Goal: Transaction & Acquisition: Purchase product/service

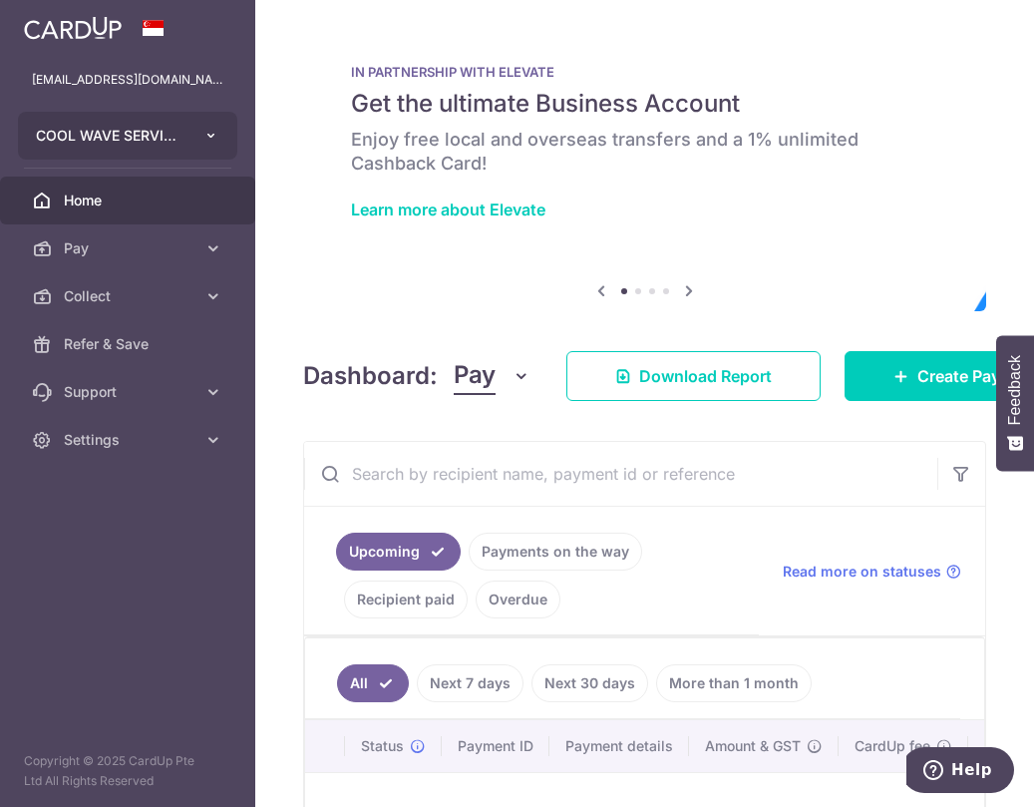
click at [157, 126] on span "COOL WAVE SERVICES" at bounding box center [110, 136] width 148 height 20
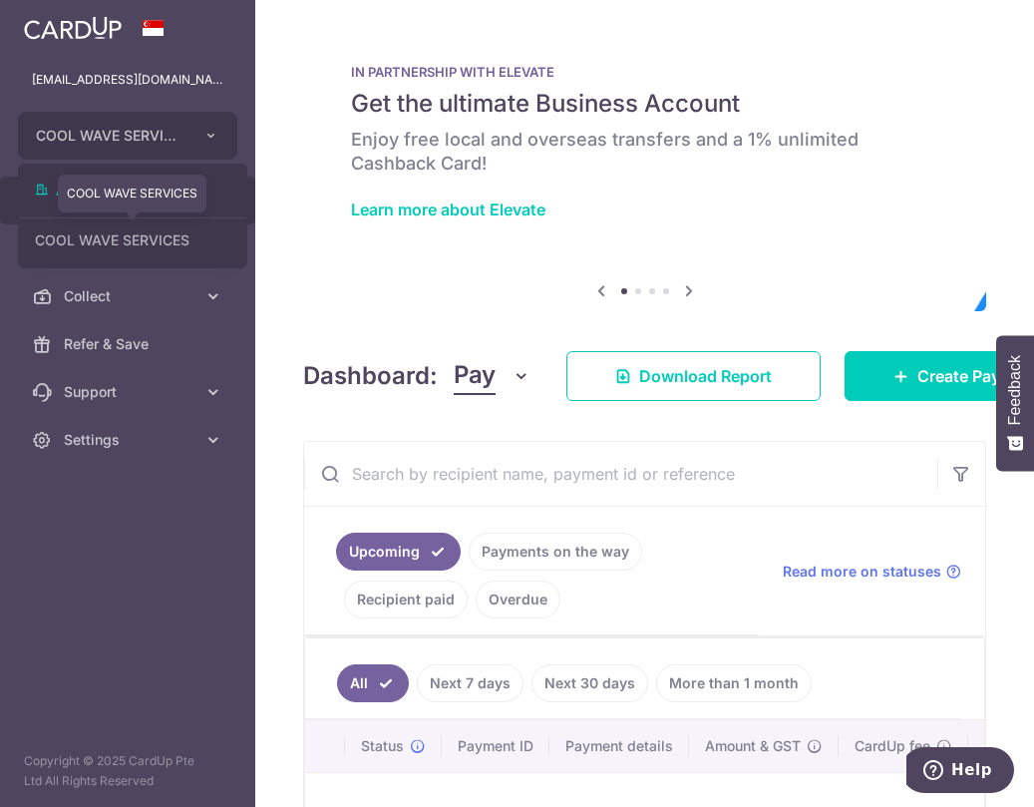
click at [441, 257] on img at bounding box center [644, 171] width 683 height 279
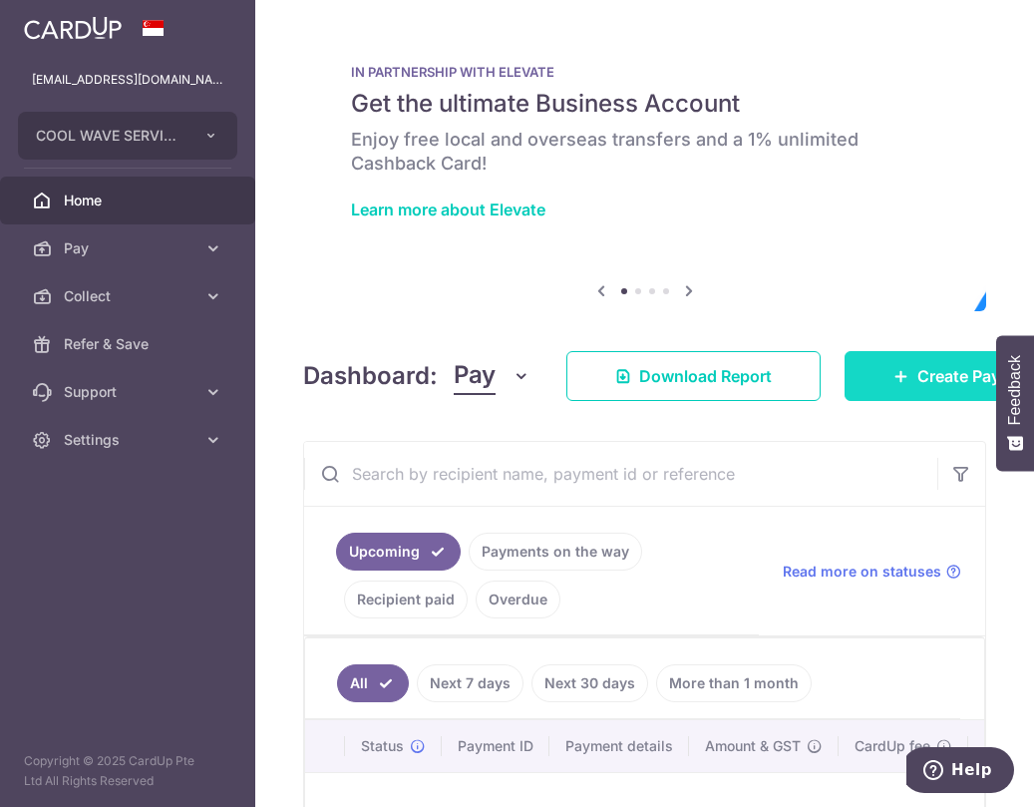
click at [893, 367] on link "Create Payment" at bounding box center [966, 376] width 243 height 50
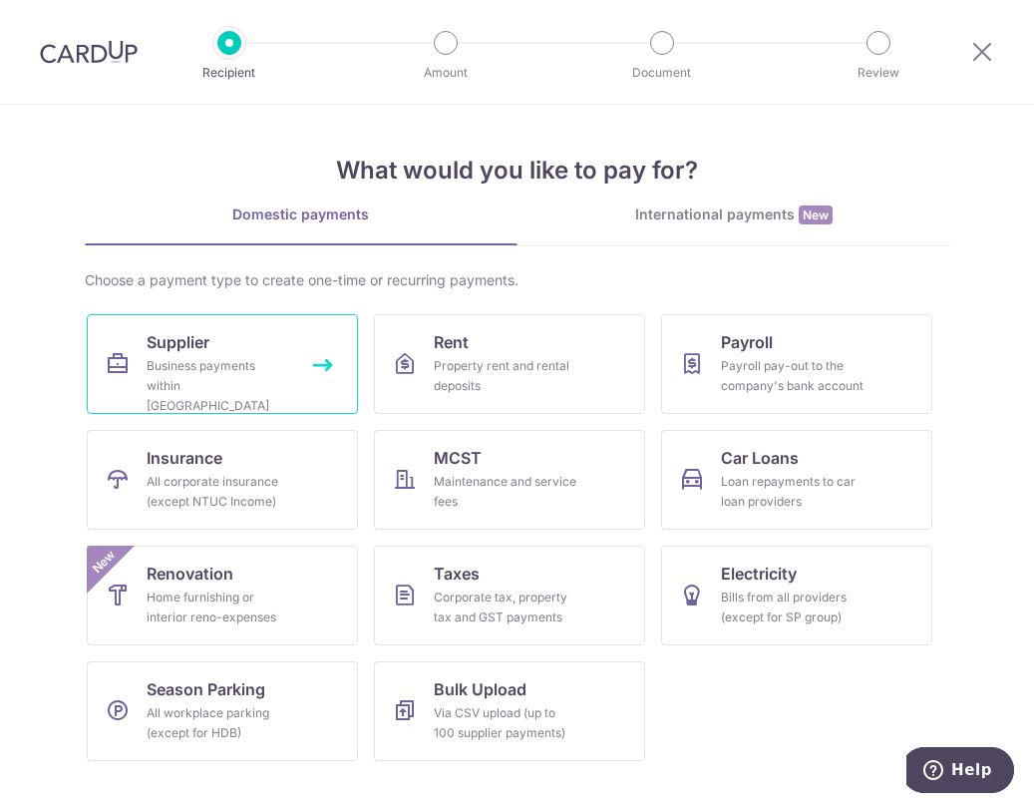
click at [274, 382] on div "Business payments within Singapore" at bounding box center [219, 386] width 144 height 60
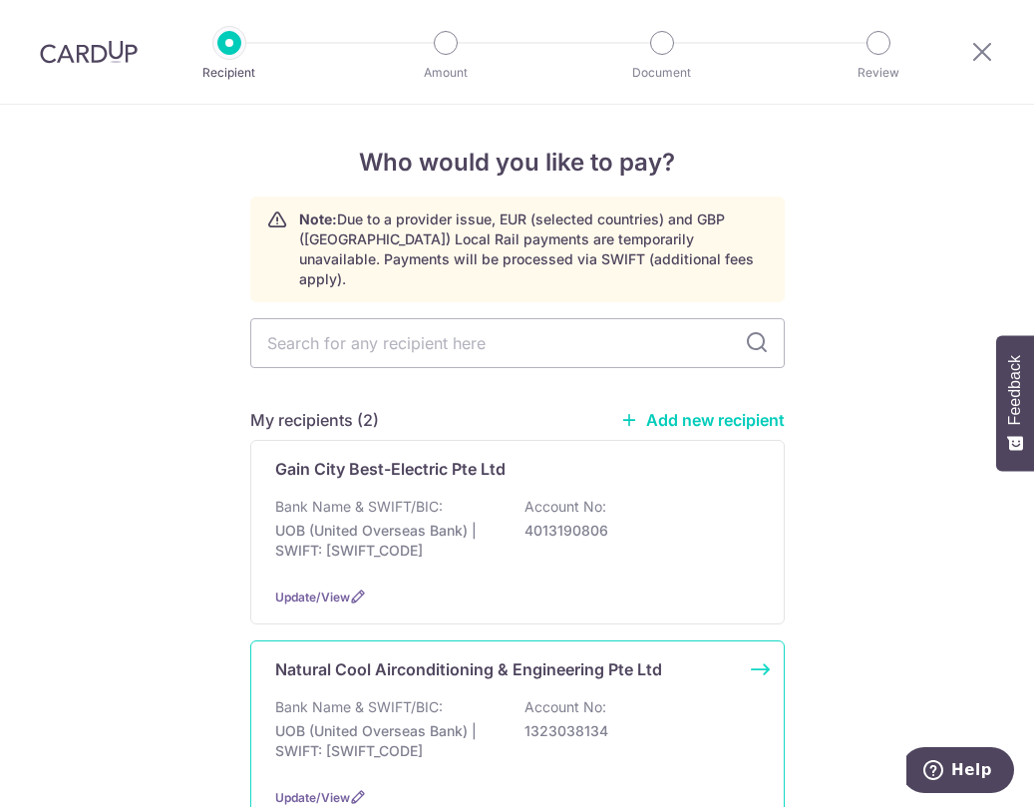
click at [409, 640] on div "Natural Cool Airconditioning & Engineering Pte Ltd Bank Name & SWIFT/BIC: UOB (…" at bounding box center [517, 732] width 535 height 185
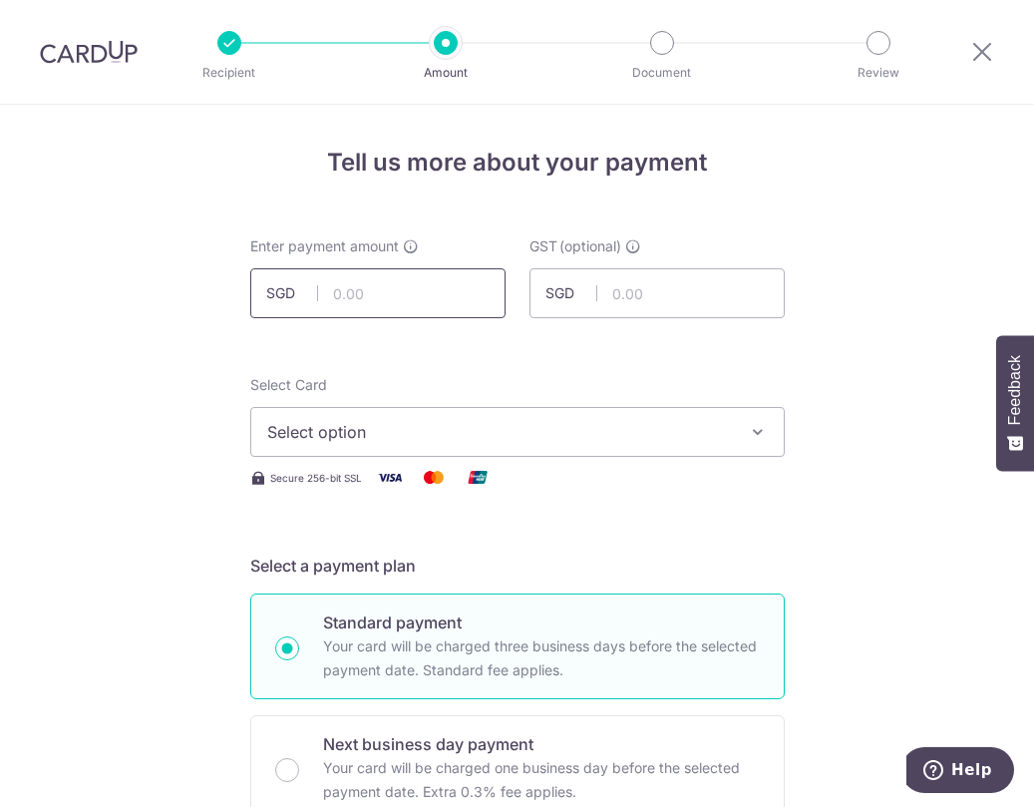
click at [386, 312] on input "text" at bounding box center [377, 293] width 255 height 50
click at [413, 281] on input "text" at bounding box center [377, 293] width 255 height 50
paste input "20,630.36"
type input "20,630.36"
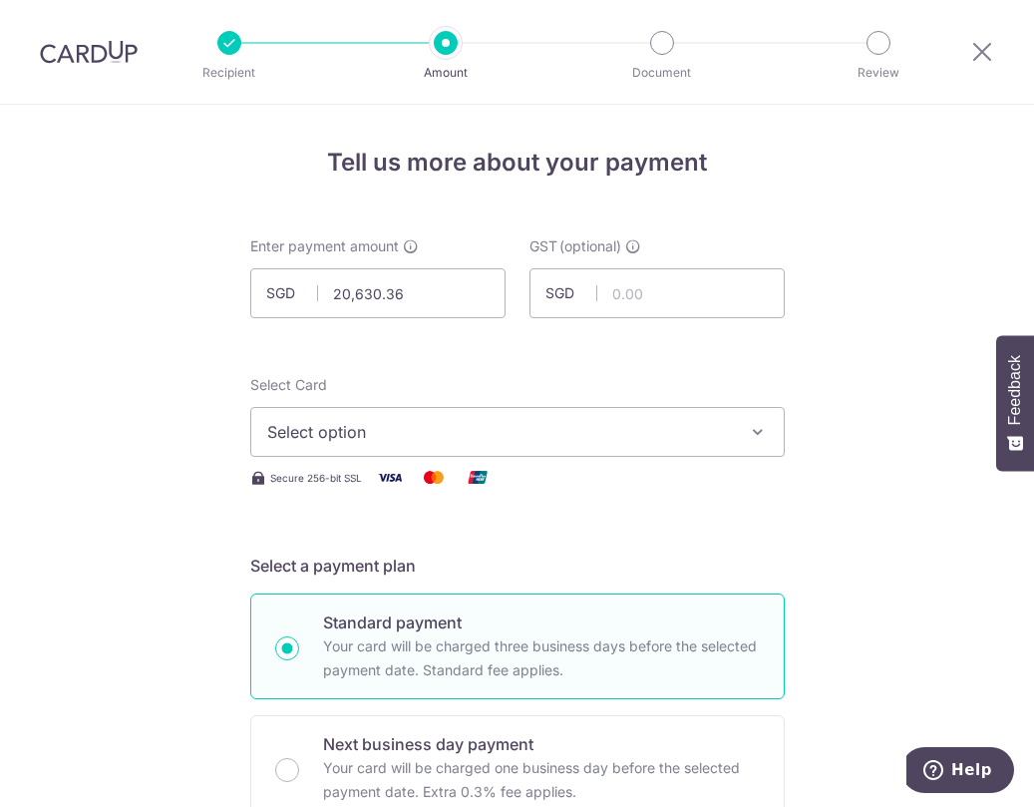
drag, startPoint x: 674, startPoint y: 351, endPoint x: 655, endPoint y: 355, distance: 19.4
drag, startPoint x: 388, startPoint y: 375, endPoint x: 415, endPoint y: 405, distance: 40.3
click at [388, 375] on div "Select Card Select option Add credit card Your Cards **** 8013" at bounding box center [517, 416] width 535 height 82
click at [461, 446] on button "Select option" at bounding box center [517, 432] width 535 height 50
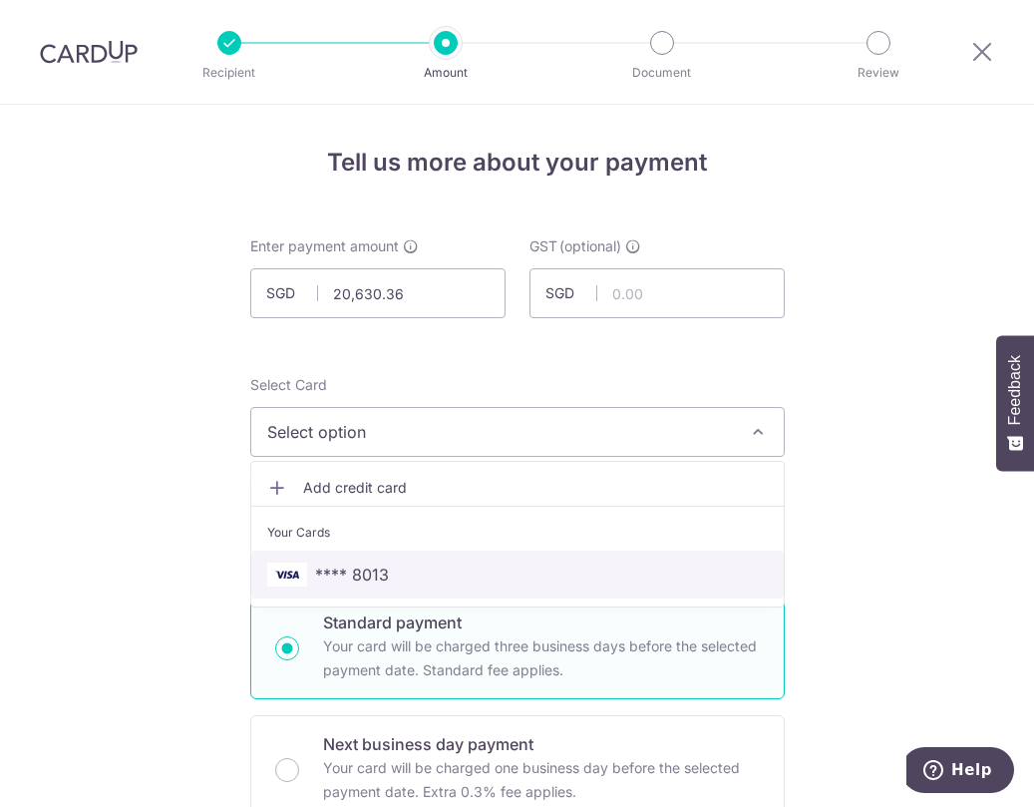
click at [430, 566] on span "**** 8013" at bounding box center [517, 575] width 501 height 24
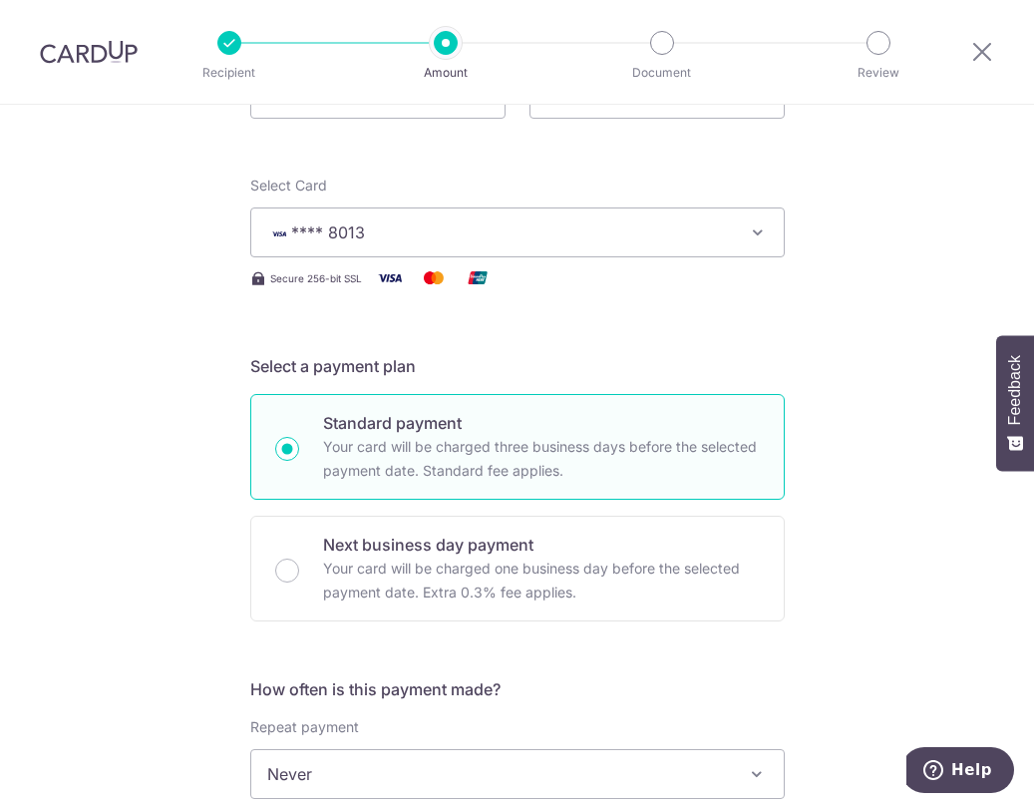
scroll to position [499, 0]
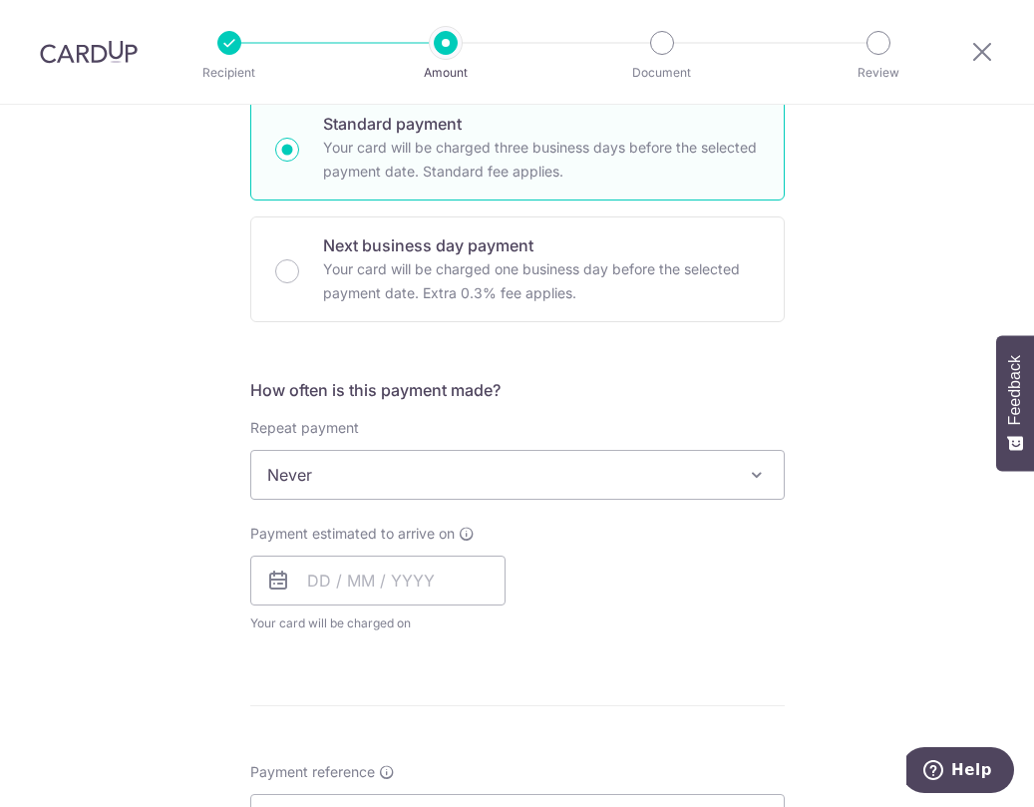
click at [434, 470] on span "Never" at bounding box center [517, 475] width 533 height 48
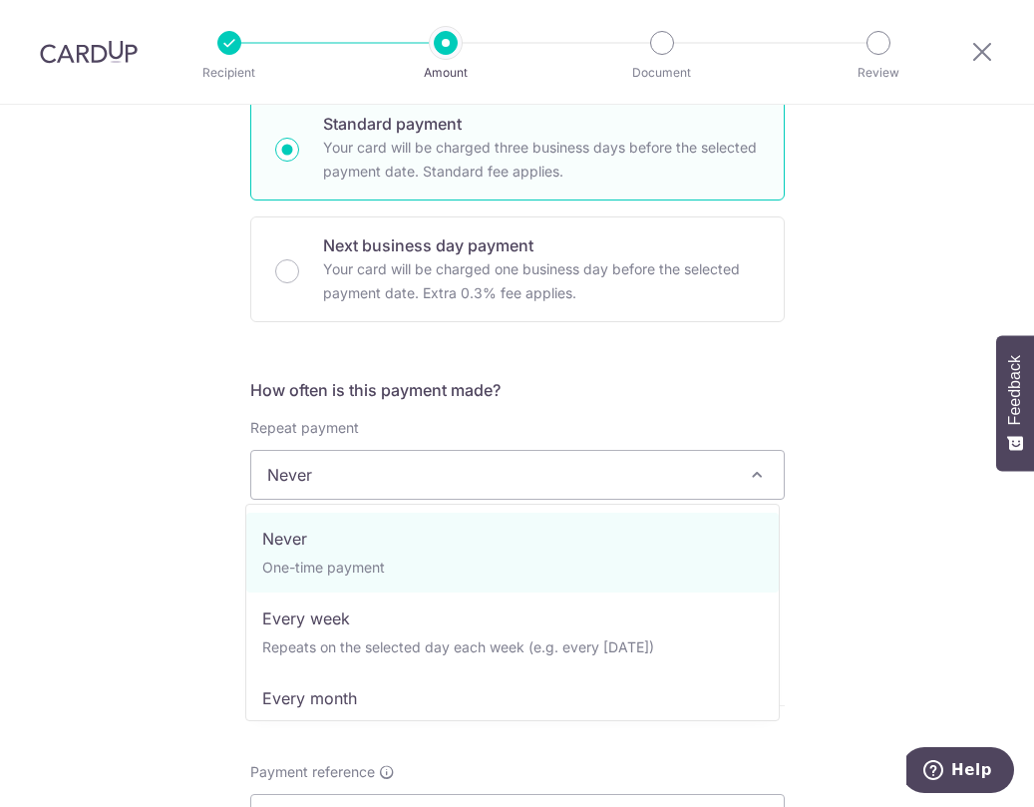
drag, startPoint x: 500, startPoint y: 417, endPoint x: 390, endPoint y: 511, distance: 144.3
click at [499, 417] on div "How often is this payment made? Repeat payment Never Every week Every month Eve…" at bounding box center [517, 513] width 535 height 271
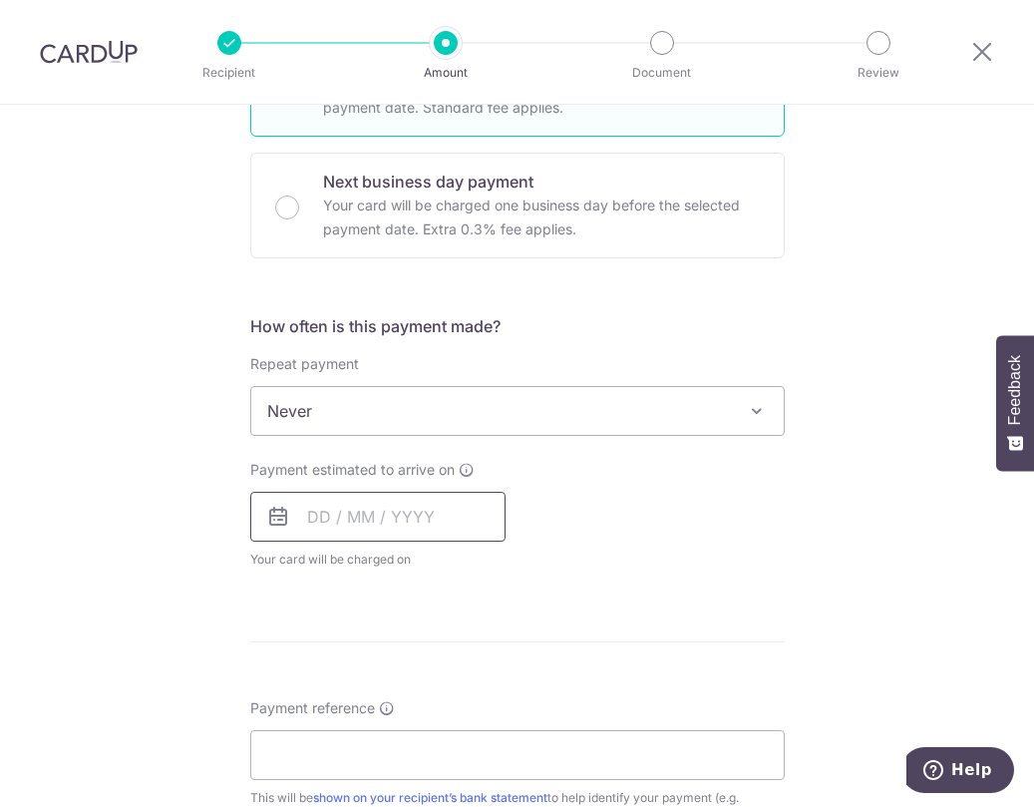
scroll to position [599, 0]
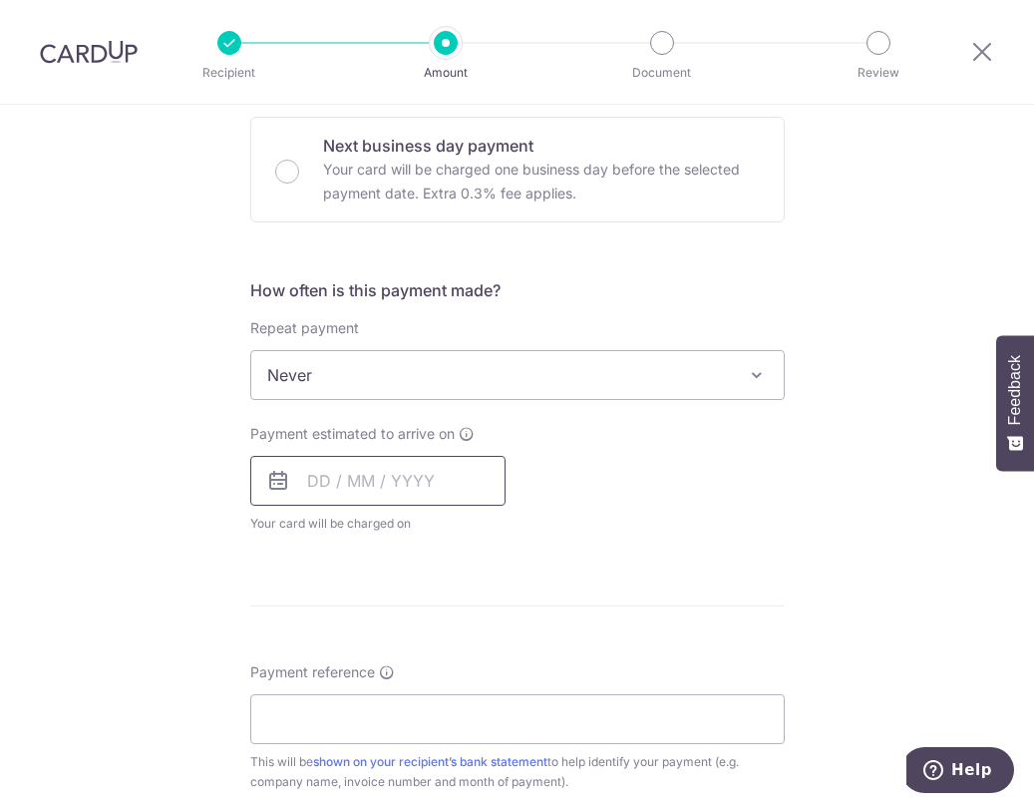
click at [397, 494] on input "text" at bounding box center [377, 481] width 255 height 50
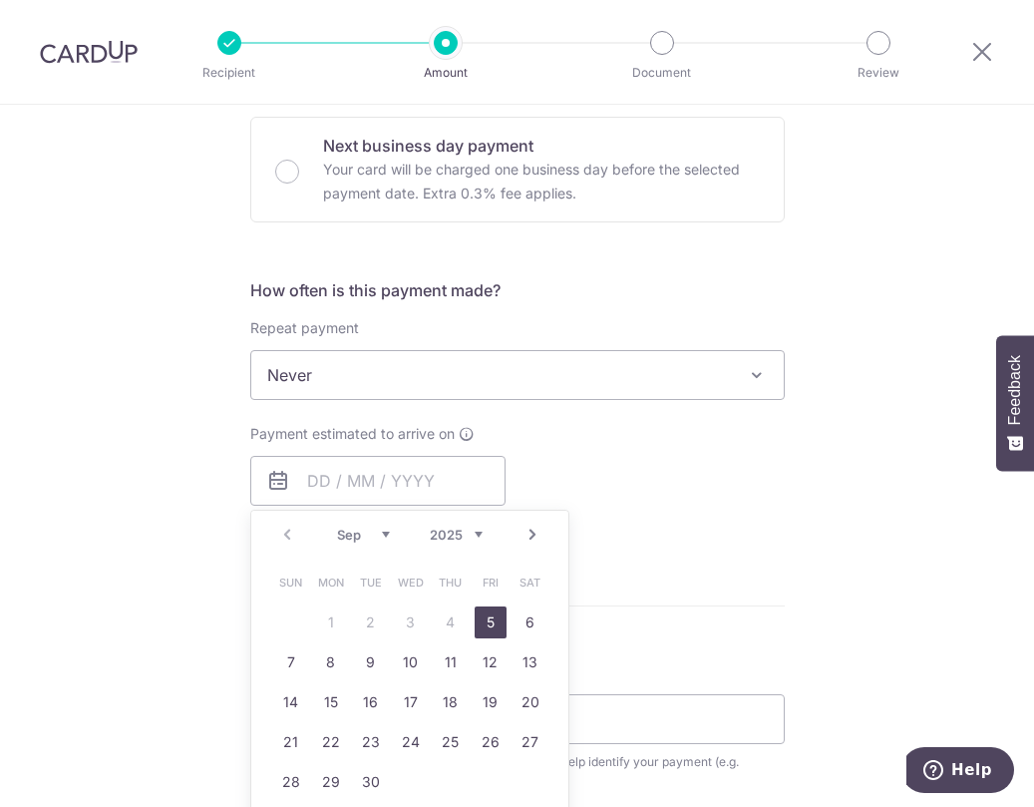
click at [493, 623] on link "5" at bounding box center [491, 623] width 32 height 32
type input "05/09/2025"
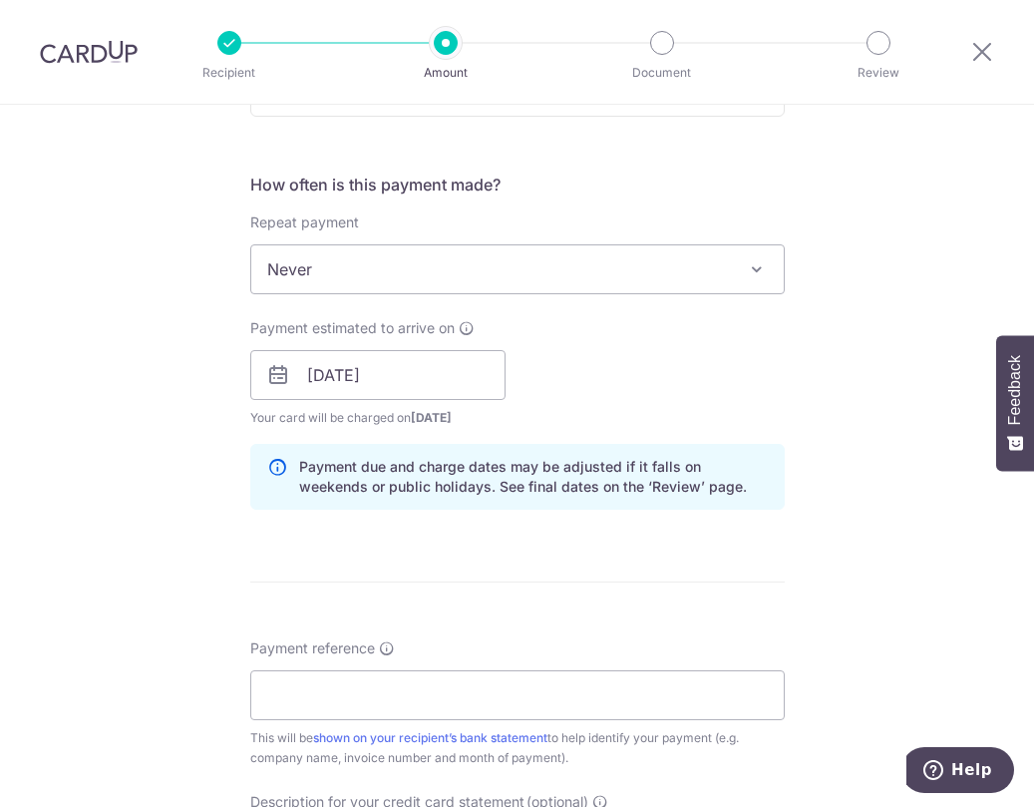
scroll to position [898, 0]
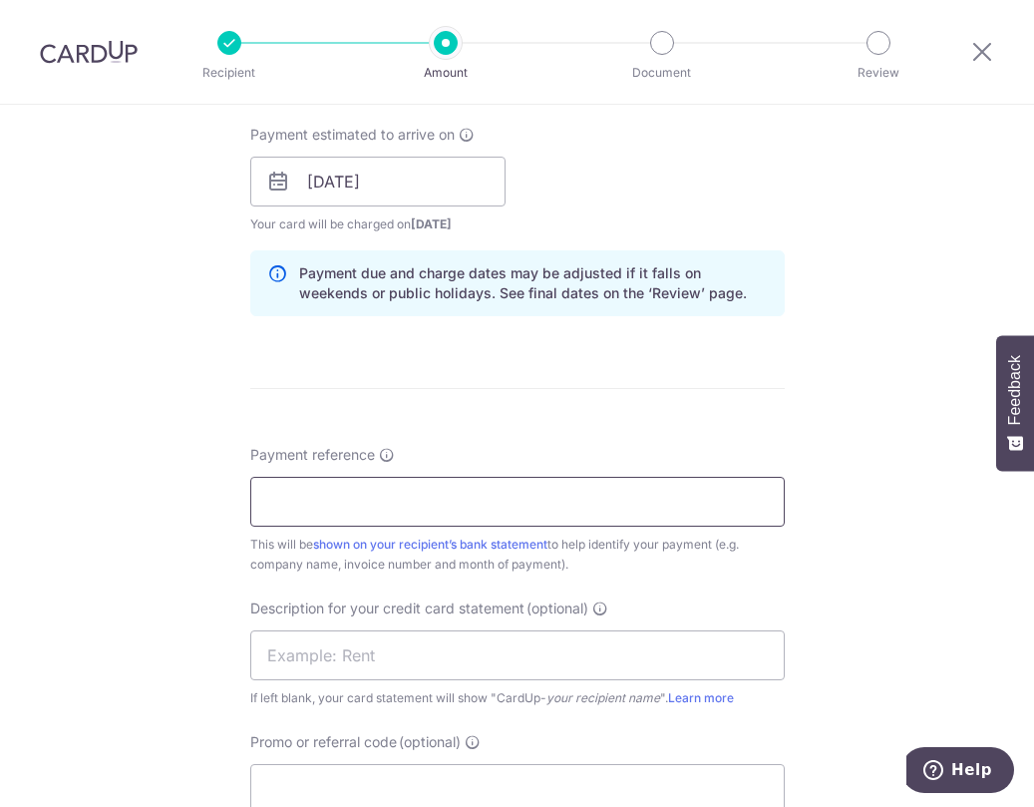
drag, startPoint x: 580, startPoint y: 504, endPoint x: 598, endPoint y: 512, distance: 19.6
click at [580, 504] on input "Payment reference" at bounding box center [517, 502] width 535 height 50
click at [449, 495] on input "Cool Wave Services - April 2025" at bounding box center [517, 502] width 535 height 50
type input "Cool Wave Services - Aug 2025"
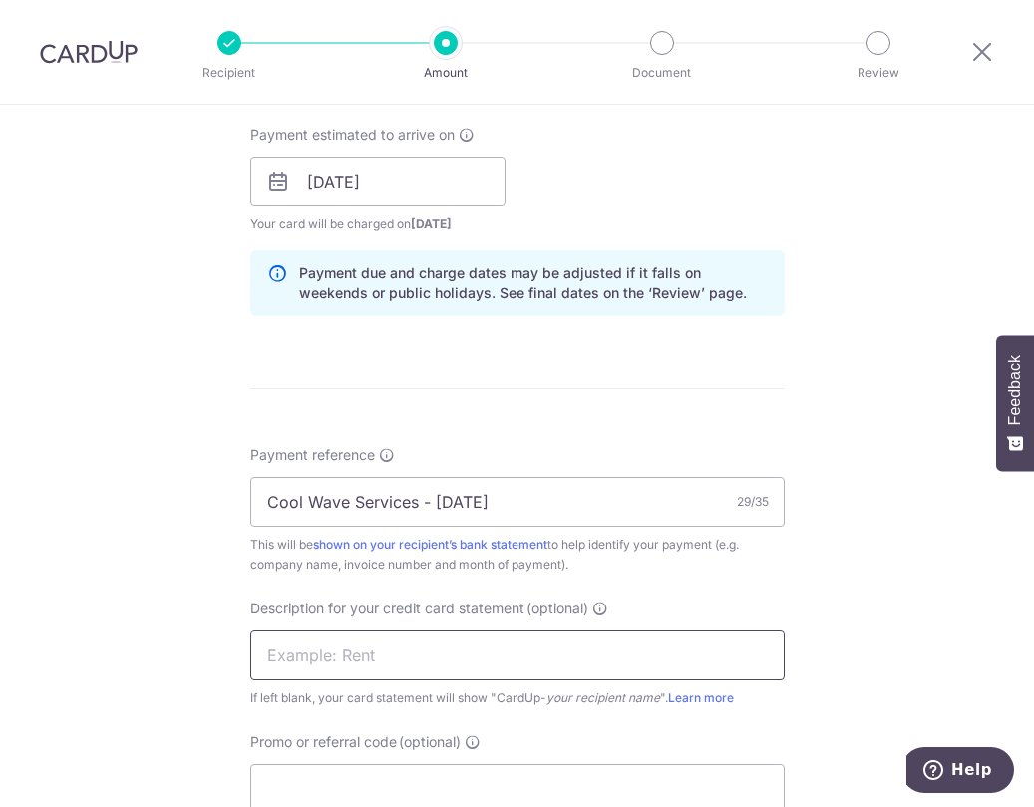
drag, startPoint x: 490, startPoint y: 666, endPoint x: 482, endPoint y: 659, distance: 10.6
click at [490, 666] on input "text" at bounding box center [517, 655] width 535 height 50
click at [311, 652] on input "NC Svcs July" at bounding box center [517, 655] width 535 height 50
click at [351, 652] on input "NC Svcs July" at bounding box center [517, 655] width 535 height 50
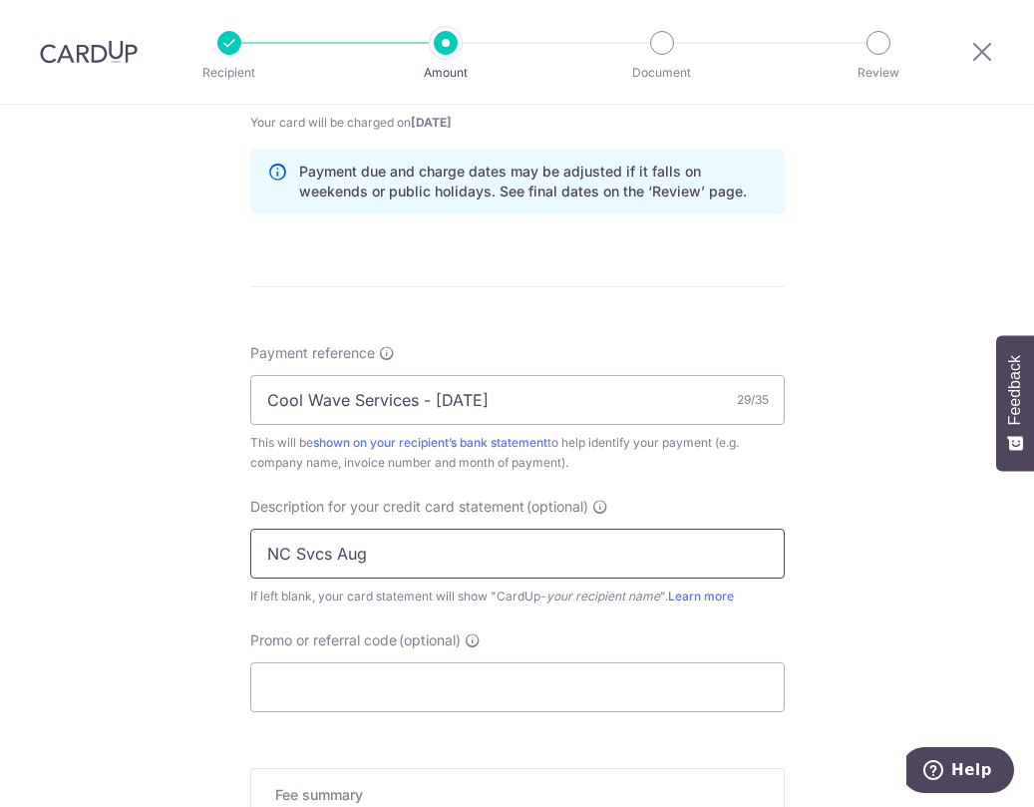
scroll to position [1097, 0]
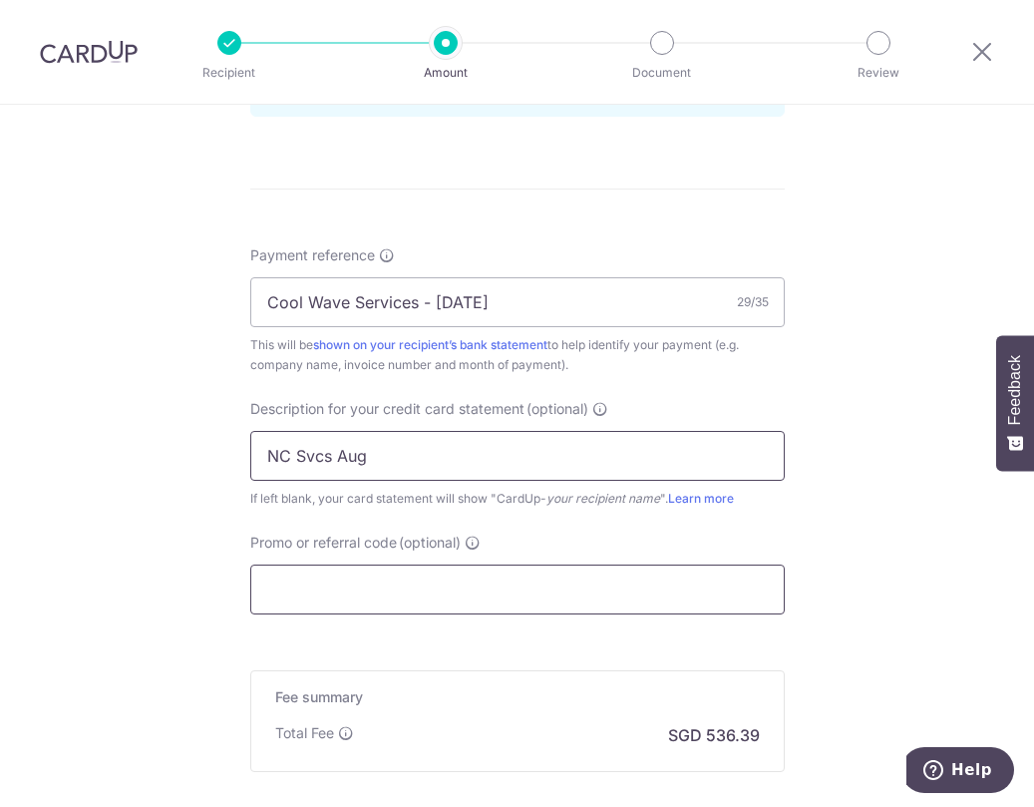
type input "NC Svcs Aug"
click at [330, 589] on input "Promo or referral code (optional)" at bounding box center [517, 590] width 535 height 50
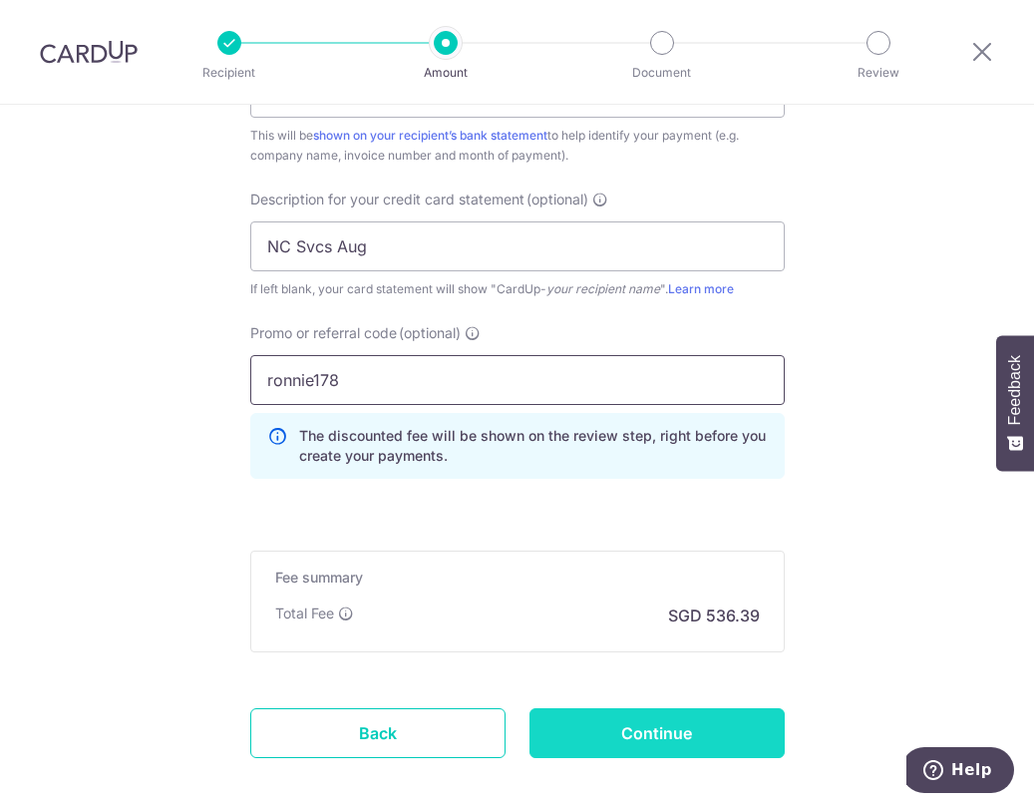
scroll to position [1408, 0]
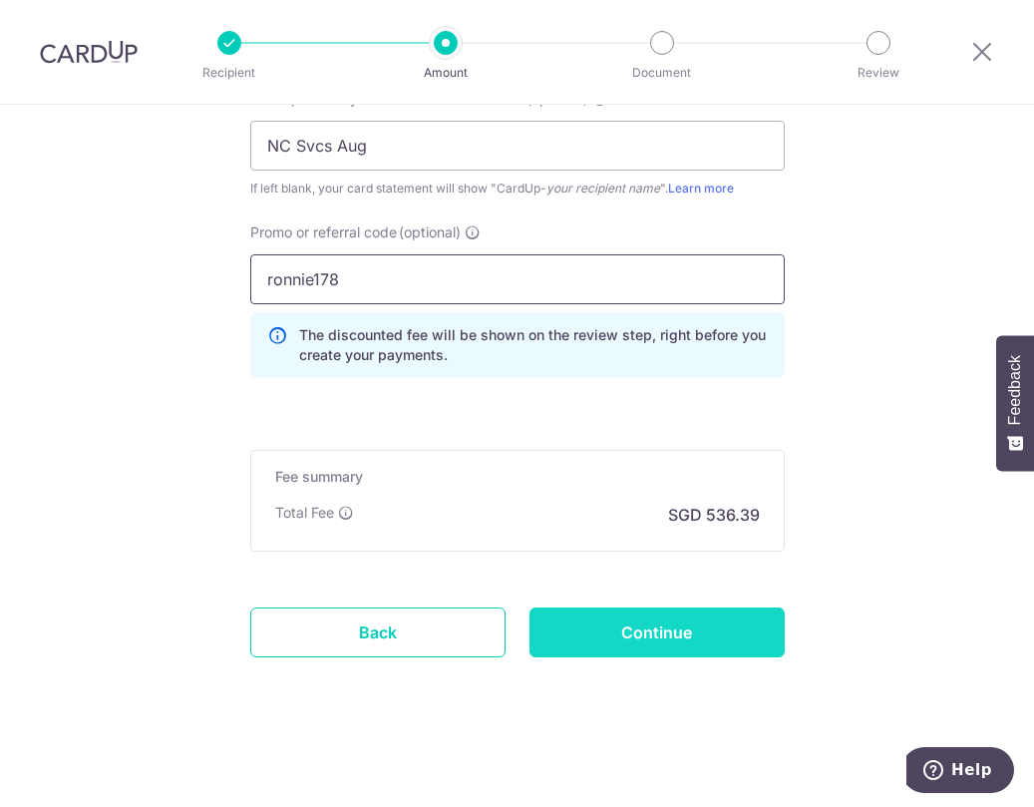
type input "ronnie178"
click at [693, 615] on input "Continue" at bounding box center [657, 633] width 255 height 50
type input "Create Schedule"
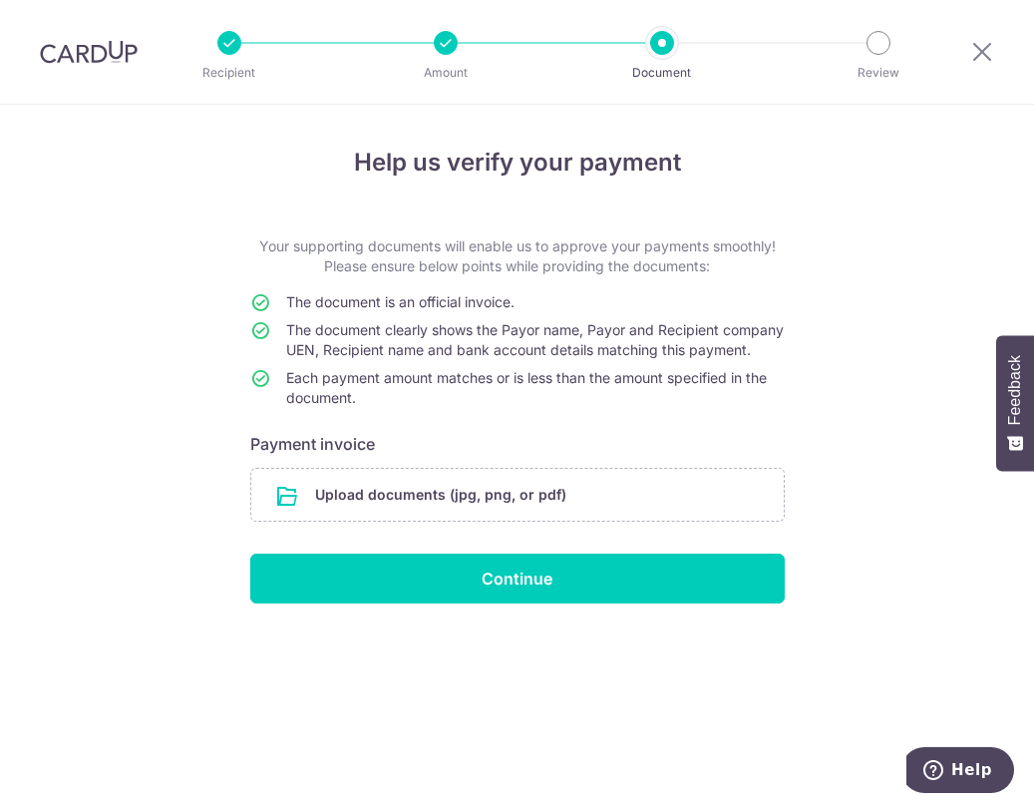
click at [423, 521] on input "file" at bounding box center [517, 495] width 533 height 52
click at [1015, 589] on div "Help us verify your payment Your supporting documents will enable us to approve…" at bounding box center [517, 456] width 1034 height 702
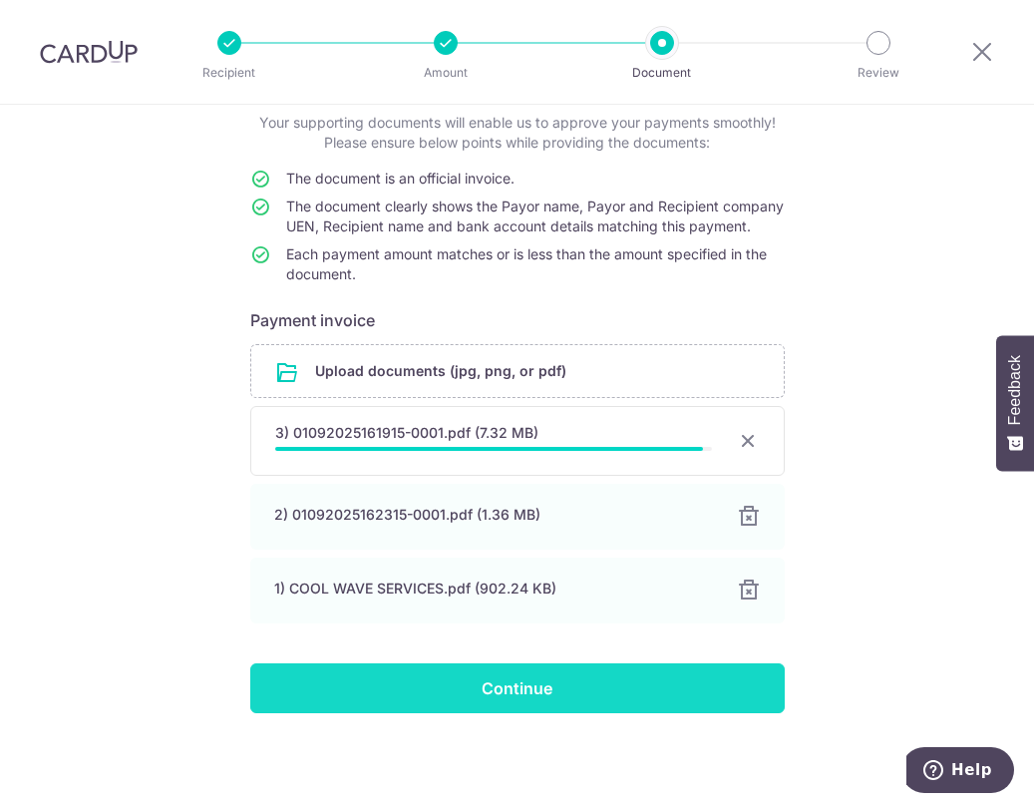
scroll to position [140, 0]
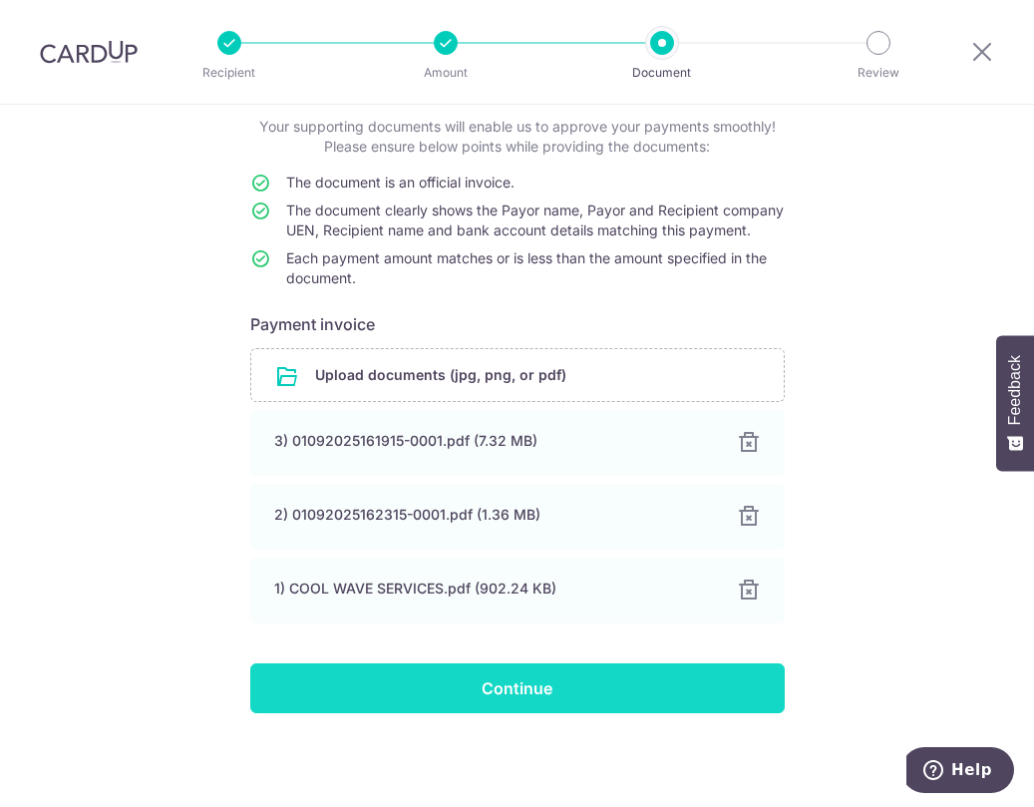
click at [603, 688] on input "Continue" at bounding box center [517, 688] width 535 height 50
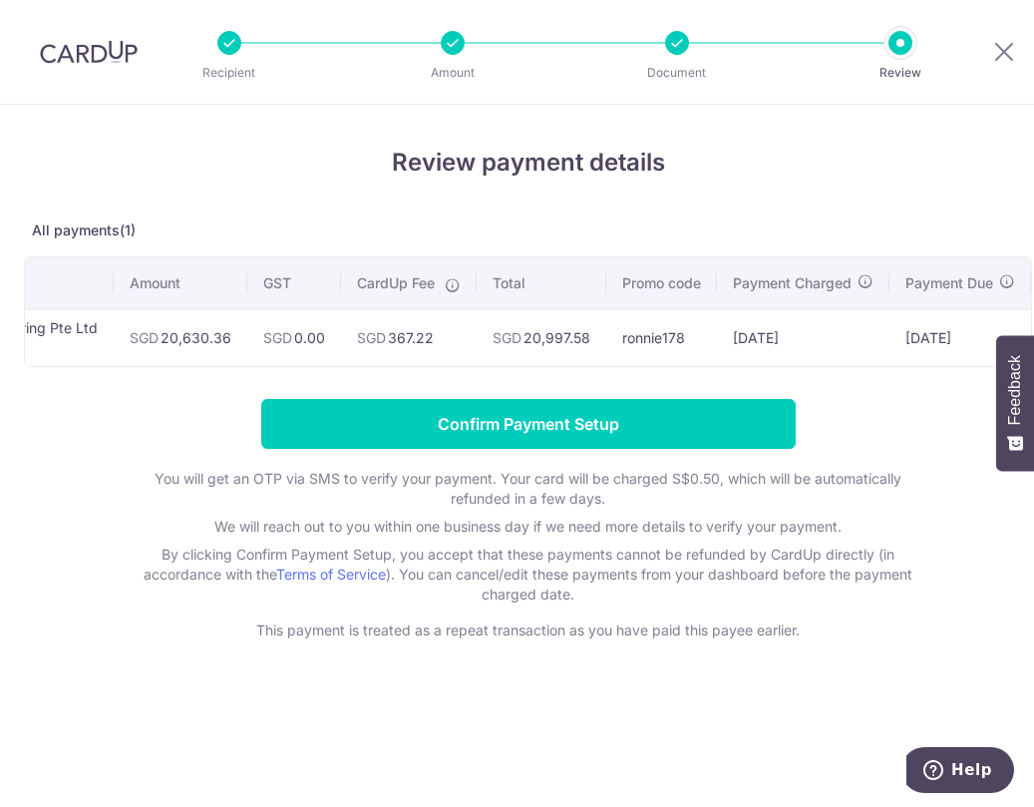
scroll to position [0, 260]
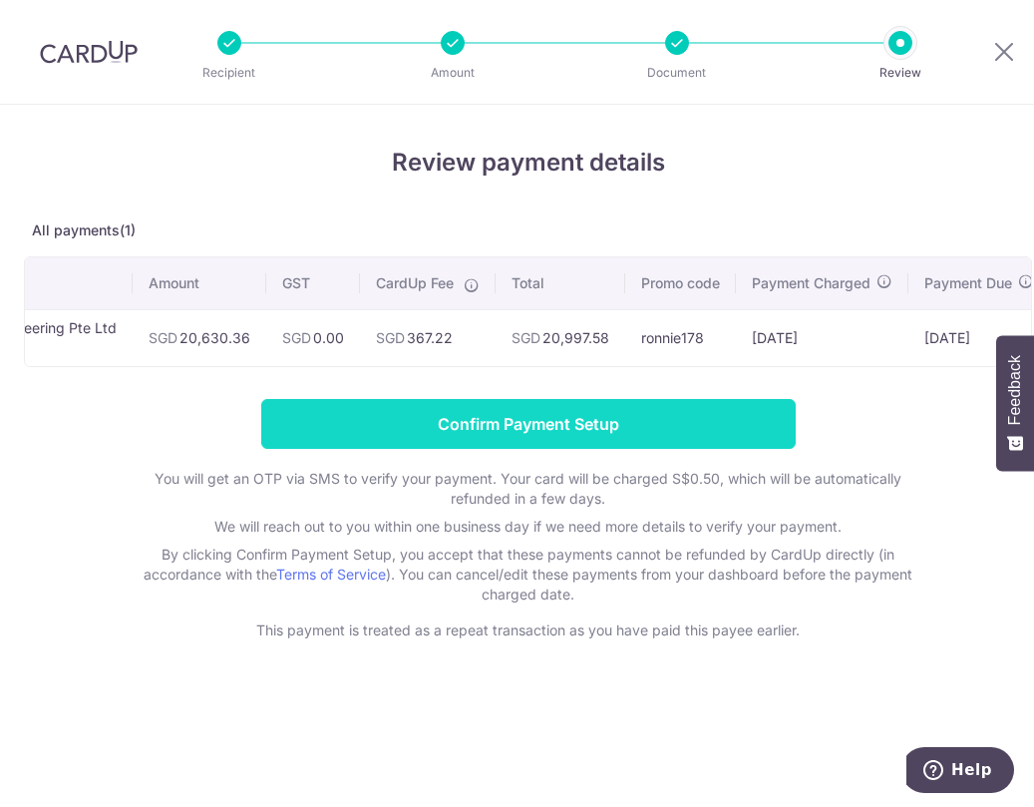
click at [737, 428] on input "Confirm Payment Setup" at bounding box center [528, 424] width 535 height 50
